Goal: Check status

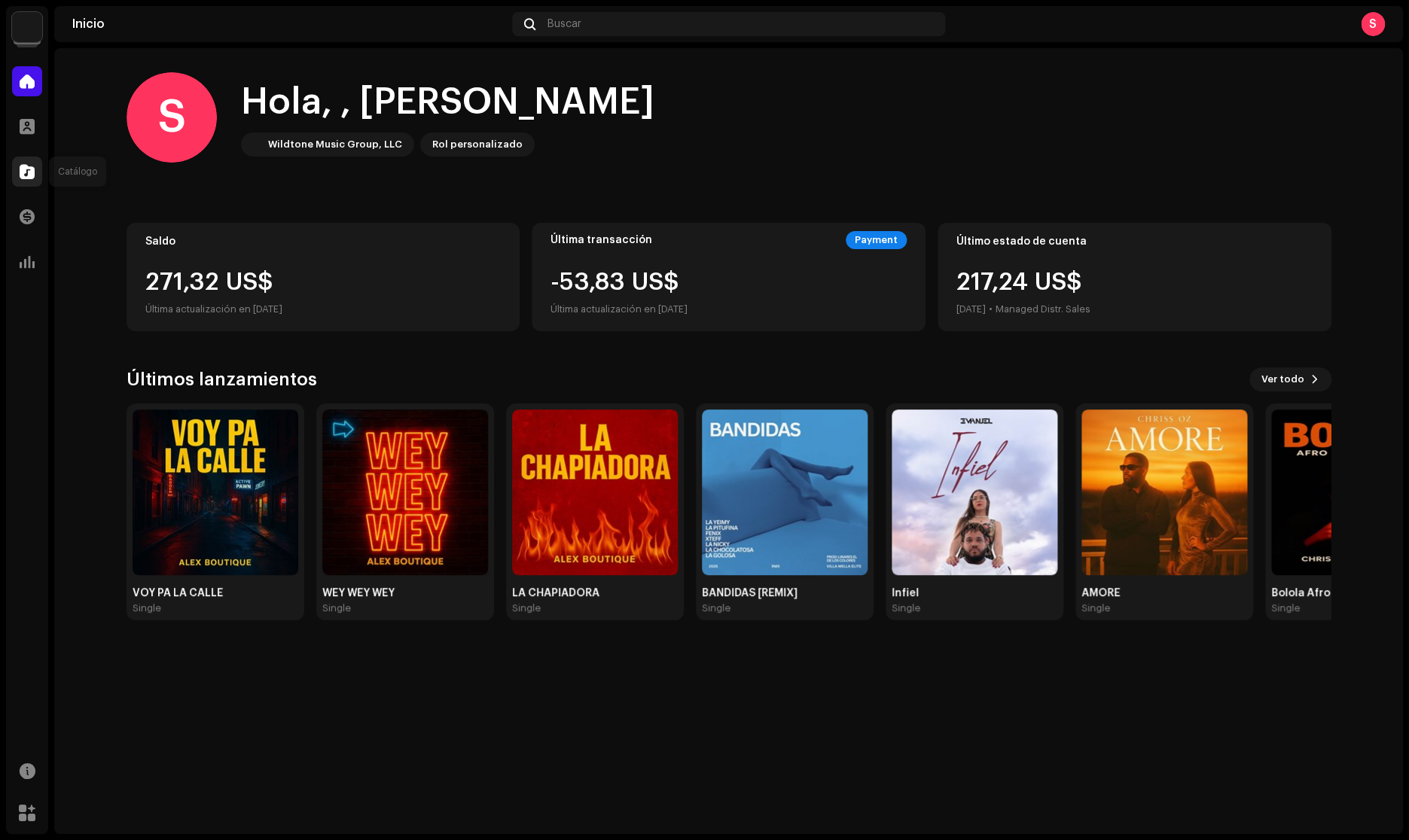
click at [27, 177] on span at bounding box center [27, 171] width 15 height 12
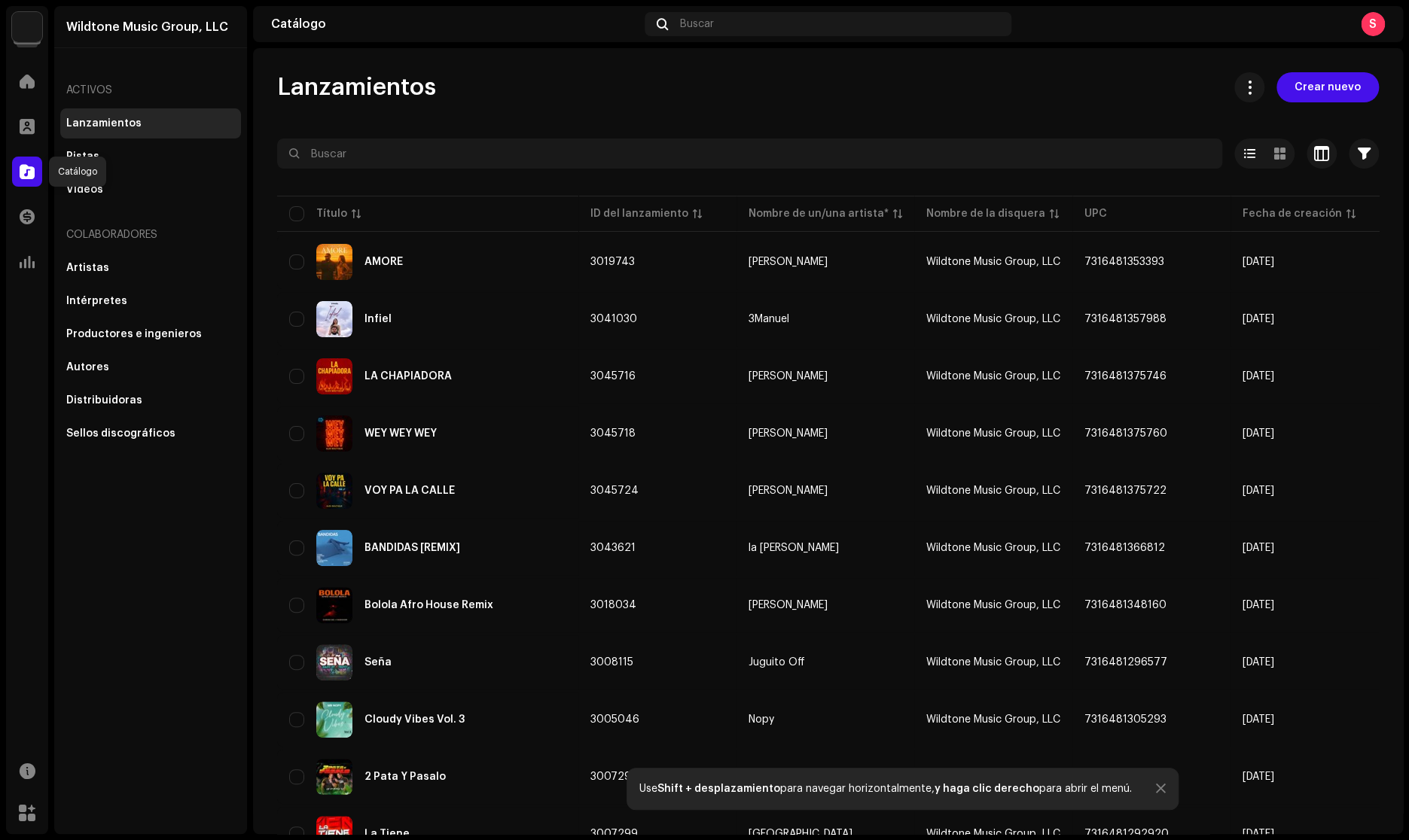
click at [24, 166] on span at bounding box center [27, 171] width 15 height 12
click at [16, 32] on img at bounding box center [26, 26] width 30 height 30
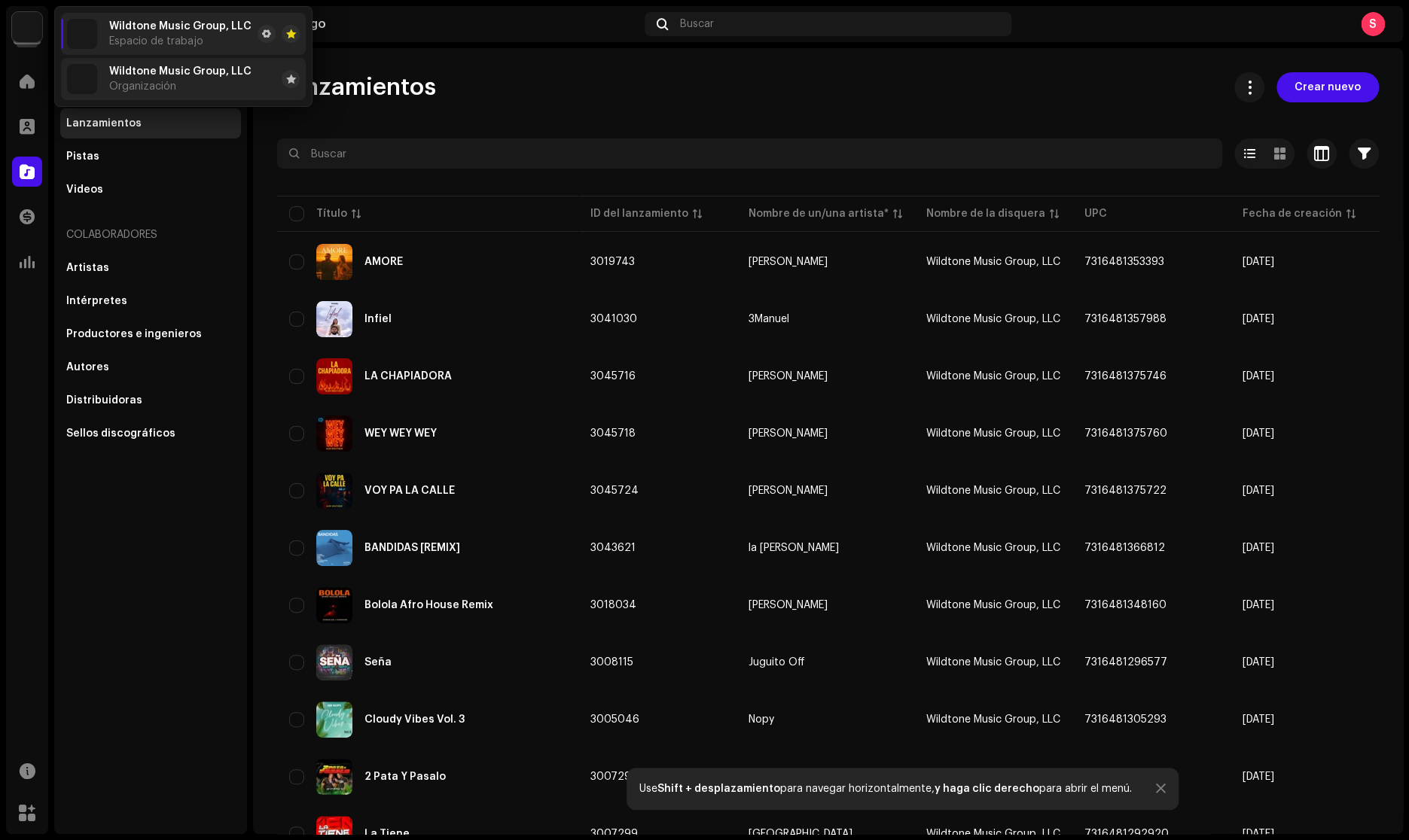
click at [131, 97] on li "Wildtone Music Group, LLC Organización" at bounding box center [183, 79] width 245 height 42
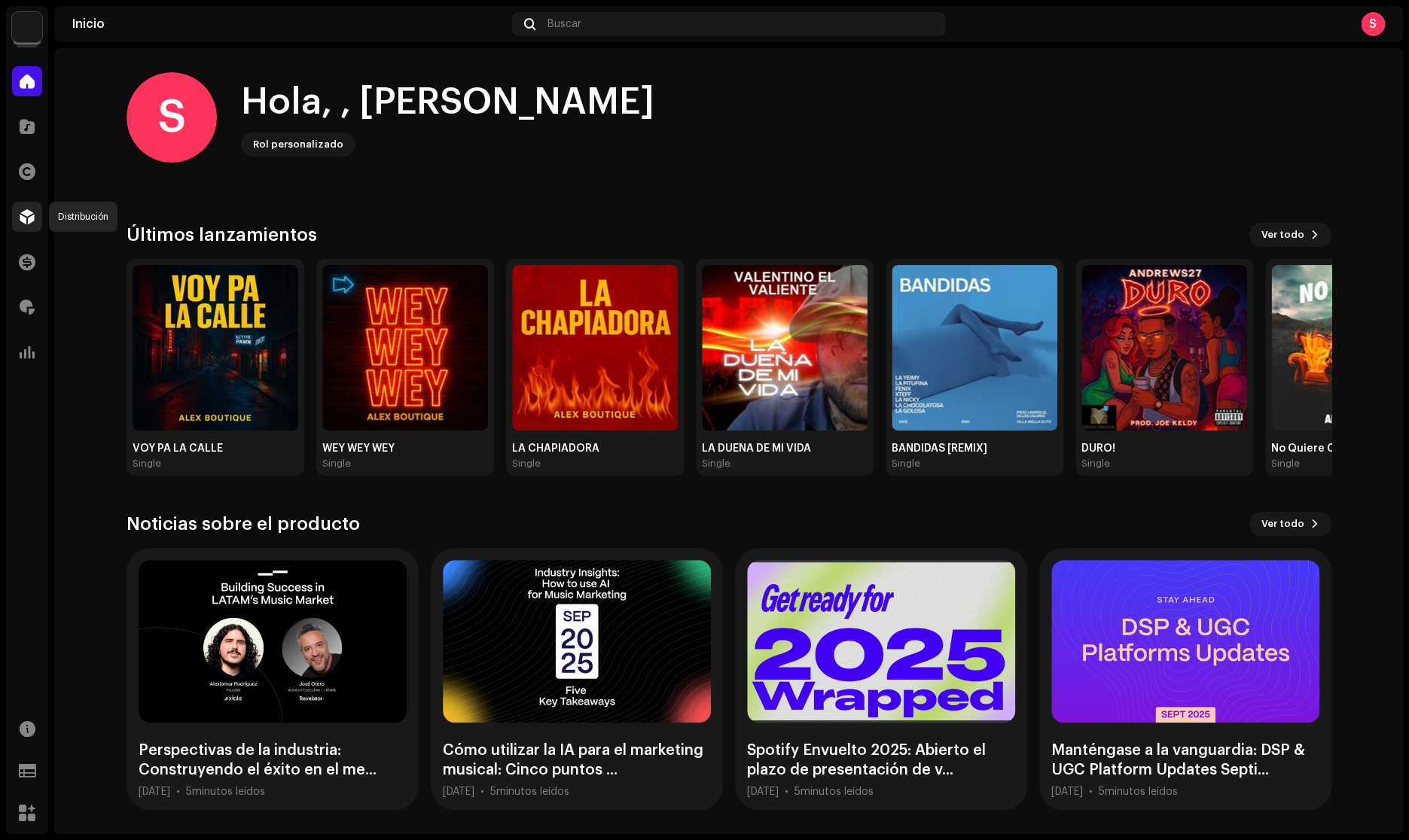
click at [37, 222] on div at bounding box center [26, 216] width 30 height 30
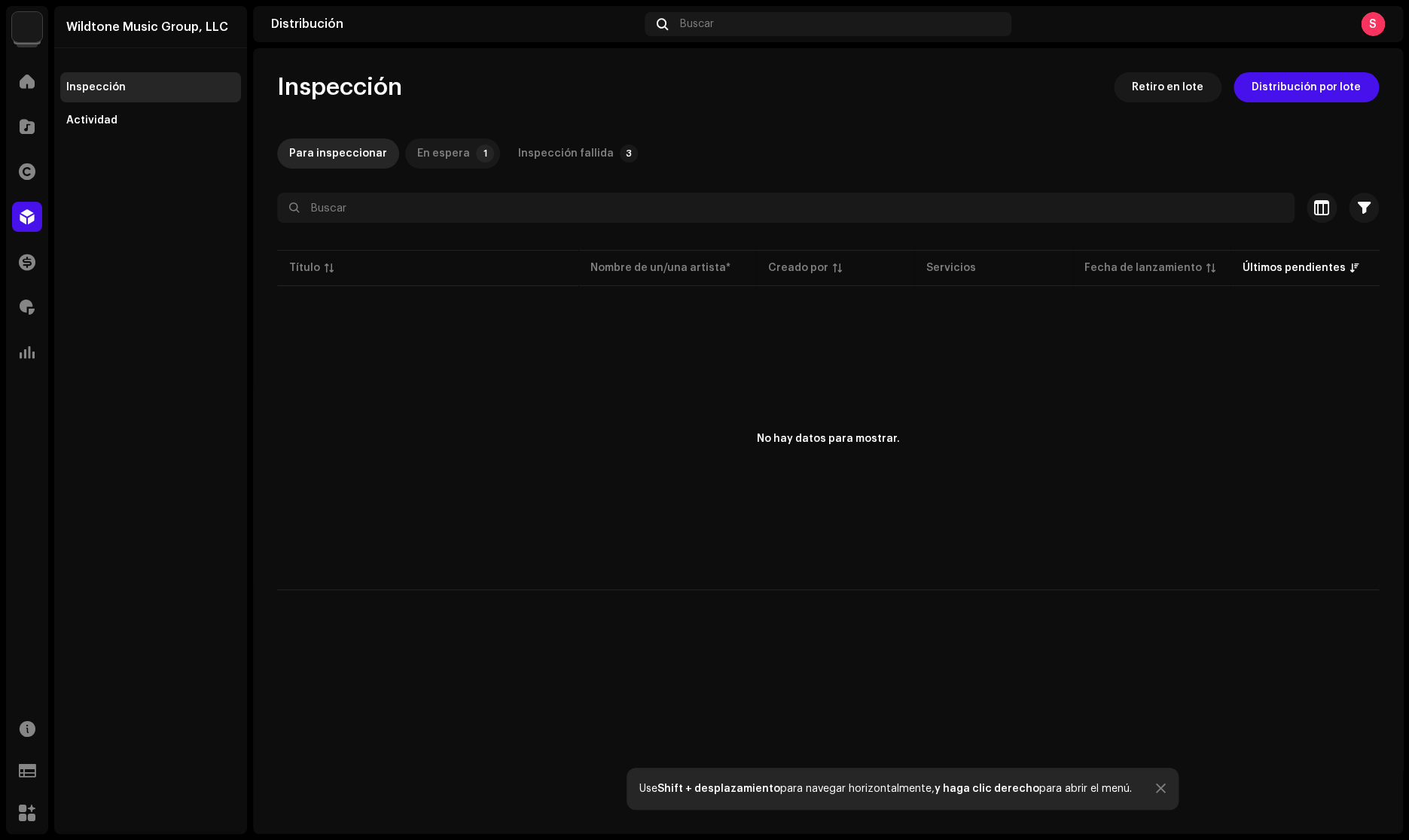
click at [452, 155] on div "En espera" at bounding box center [444, 153] width 53 height 30
